Goal: Task Accomplishment & Management: Manage account settings

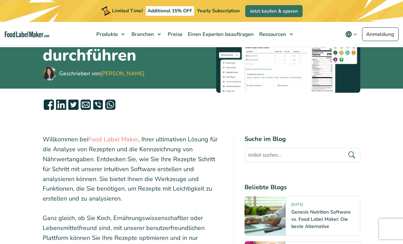
scroll to position [100, 0]
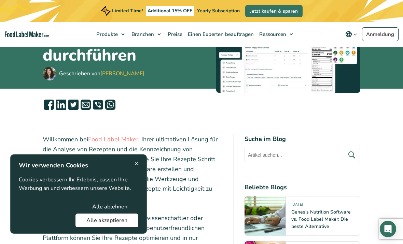
click at [126, 227] on button "Alle akzeptieren" at bounding box center [106, 220] width 63 height 14
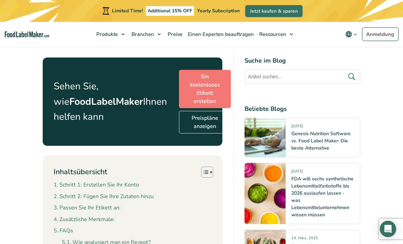
scroll to position [373, 0]
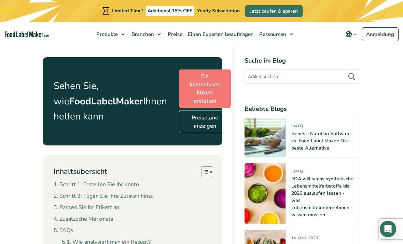
click at [183, 74] on link "Ein kostenloses Etikett erstellen" at bounding box center [205, 88] width 52 height 38
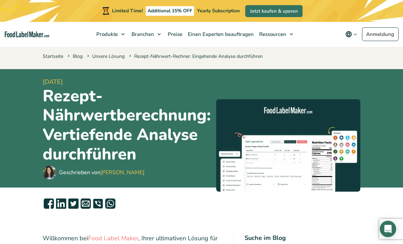
scroll to position [0, 0]
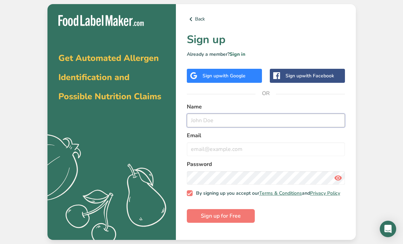
click at [321, 127] on input "text" at bounding box center [266, 120] width 158 height 14
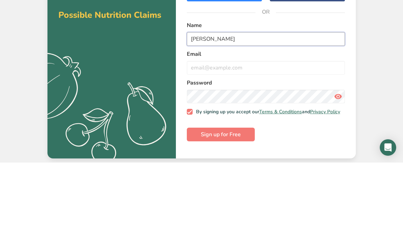
type input "[PERSON_NAME]"
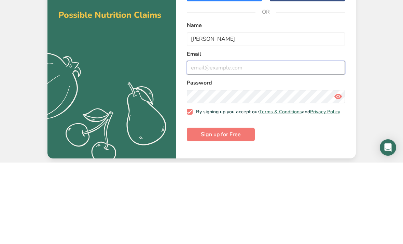
click at [287, 142] on input "email" at bounding box center [266, 149] width 158 height 14
type input "n"
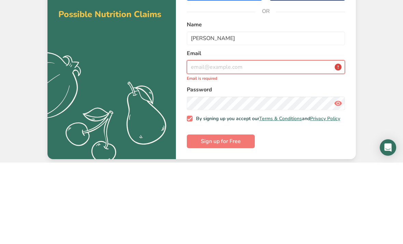
type input "[PERSON_NAME][EMAIL_ADDRESS][DOMAIN_NAME]"
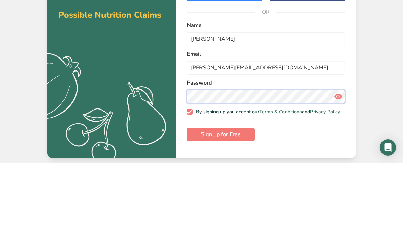
scroll to position [22, 0]
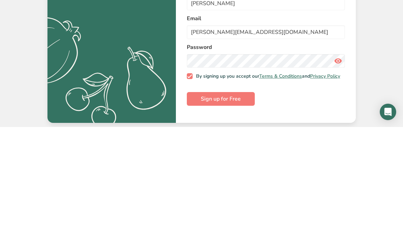
click at [234, 209] on button "Sign up for Free" at bounding box center [221, 216] width 68 height 14
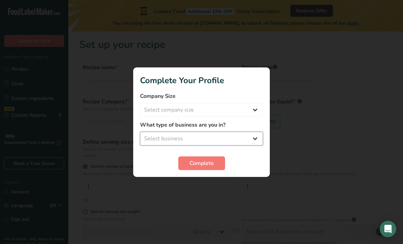
click at [255, 131] on select "Select business Packaged Food Manufacturer Restaurant & Cafe Bakery Meal Plans …" at bounding box center [201, 138] width 123 height 14
click at [201, 160] on span "Complete" at bounding box center [202, 163] width 24 height 8
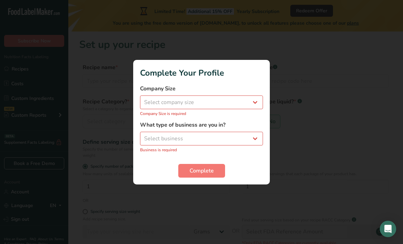
click at [241, 124] on label "What type of business are you in?" at bounding box center [201, 125] width 123 height 8
click at [243, 119] on form "Company Size Select company size Fewer than 10 Employees 10 to 50 Employees 51 …" at bounding box center [201, 130] width 123 height 93
click at [258, 125] on label "What type of business are you in?" at bounding box center [201, 125] width 123 height 8
click at [228, 166] on div "Complete" at bounding box center [201, 171] width 123 height 14
click at [257, 161] on form "Company Size Select company size Fewer than 10 Employees 10 to 50 Employees 51 …" at bounding box center [201, 130] width 123 height 93
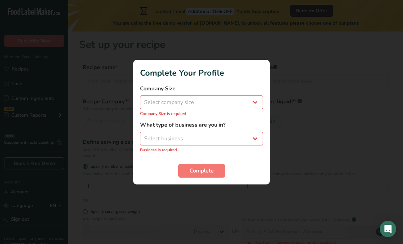
click at [257, 161] on form "Company Size Select company size Fewer than 10 Employees 10 to 50 Employees 51 …" at bounding box center [201, 130] width 123 height 93
click at [203, 193] on div at bounding box center [201, 122] width 403 height 244
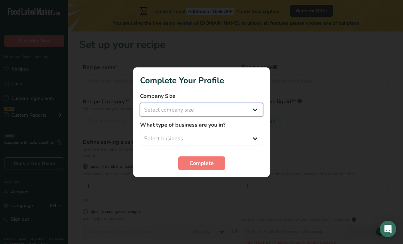
click at [255, 109] on select "Select company size Fewer than 10 Employees 10 to 50 Employees 51 to 500 Employ…" at bounding box center [201, 110] width 123 height 14
select select "1"
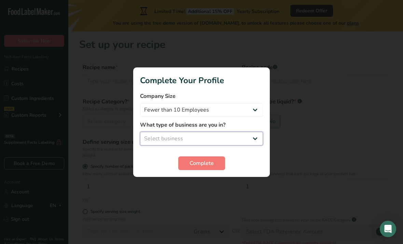
click at [257, 137] on select "Select business Packaged Food Manufacturer Restaurant & Cafe Bakery Meal Plans …" at bounding box center [201, 138] width 123 height 14
select select "8"
click at [216, 167] on button "Complete" at bounding box center [201, 163] width 47 height 14
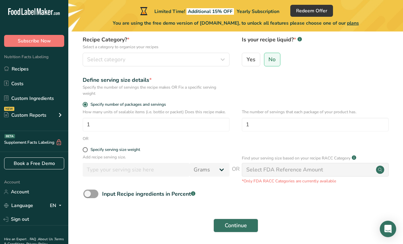
scroll to position [65, 0]
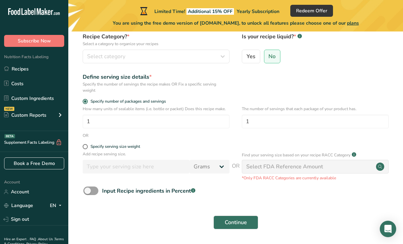
click at [90, 192] on span at bounding box center [90, 190] width 15 height 9
click at [88, 192] on input "Input Recipe ingredients in Percent .a-a{fill:#347362;}.b-a{fill:#fff;}" at bounding box center [85, 190] width 4 height 4
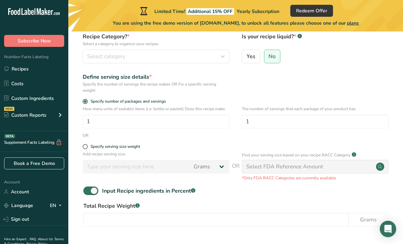
click at [93, 195] on span at bounding box center [90, 190] width 15 height 9
click at [88, 193] on input "Input Recipe ingredients in Percent .a-a{fill:#347362;}.b-a{fill:#fff;}" at bounding box center [85, 190] width 4 height 4
checkbox input "false"
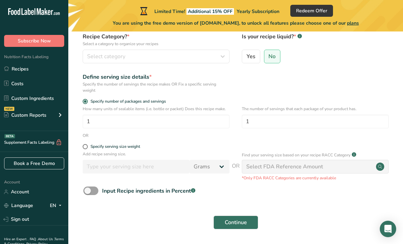
click at [88, 146] on span "Specify serving size weight" at bounding box center [114, 146] width 52 height 5
click at [87, 146] on input "Specify serving size weight" at bounding box center [85, 146] width 4 height 4
radio input "true"
radio input "false"
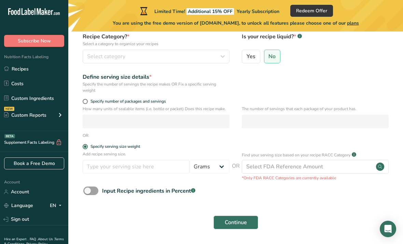
click at [84, 145] on span at bounding box center [85, 146] width 5 height 5
click at [84, 145] on input "Specify serving size weight" at bounding box center [85, 146] width 4 height 4
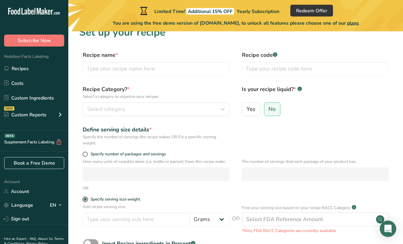
scroll to position [0, 0]
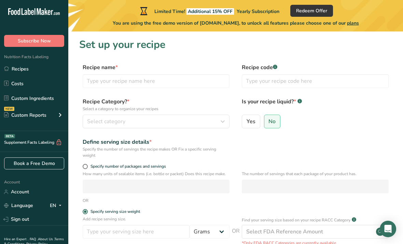
click at [18, 189] on link "Account" at bounding box center [34, 191] width 68 height 12
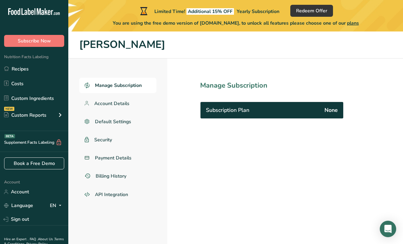
click at [111, 98] on link "Account Details" at bounding box center [117, 103] width 77 height 15
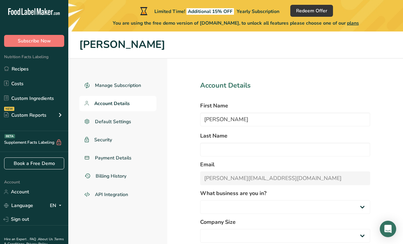
select select "8"
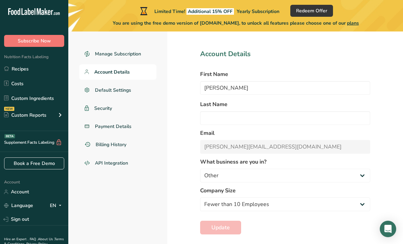
click at [240, 243] on div "Permanently delete account" at bounding box center [285, 248] width 170 height 7
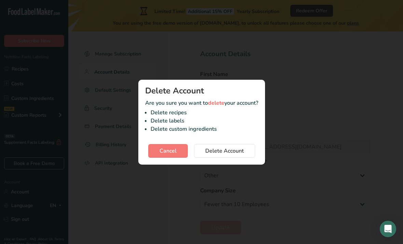
click at [210, 155] on span "Delete Account" at bounding box center [224, 151] width 39 height 8
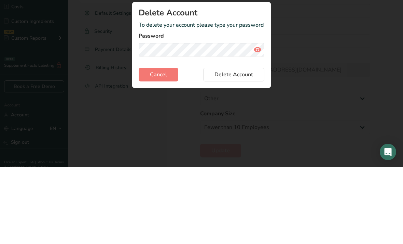
click at [231, 147] on span "Delete Account" at bounding box center [233, 151] width 39 height 8
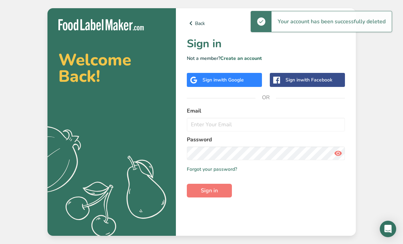
click at [196, 27] on link "Back" at bounding box center [266, 23] width 158 height 8
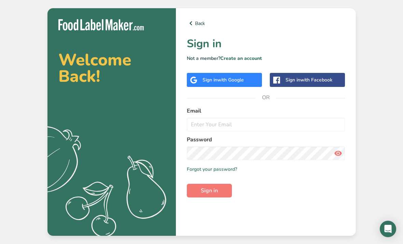
click at [199, 27] on link "Back" at bounding box center [266, 23] width 158 height 8
